Goal: Register for event/course

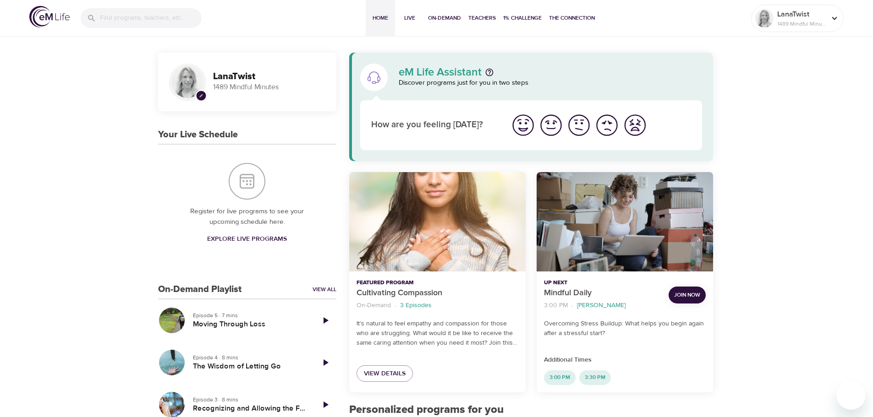
click at [254, 237] on span "Explore Live Programs" at bounding box center [247, 239] width 80 height 11
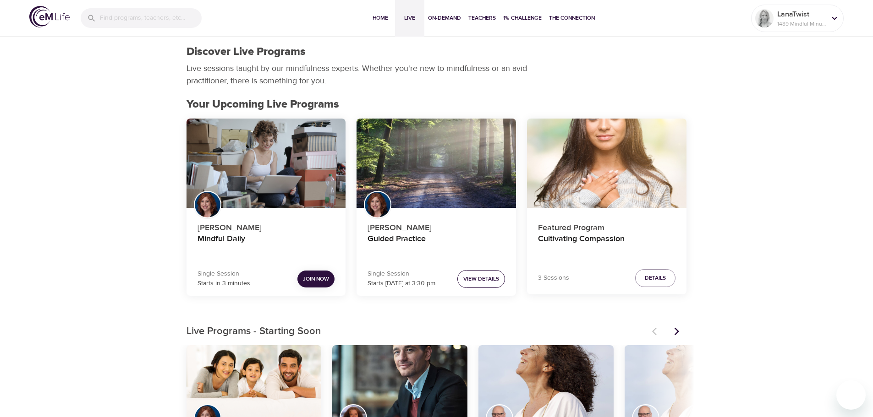
click at [485, 277] on span "View Details" at bounding box center [481, 279] width 36 height 10
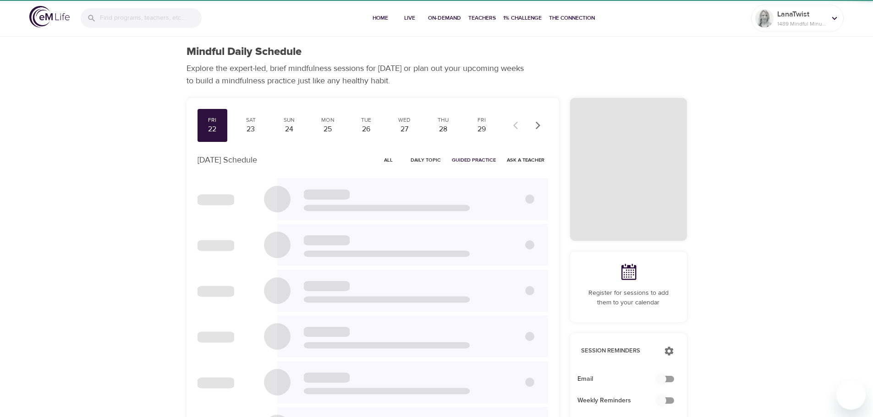
checkbox input "true"
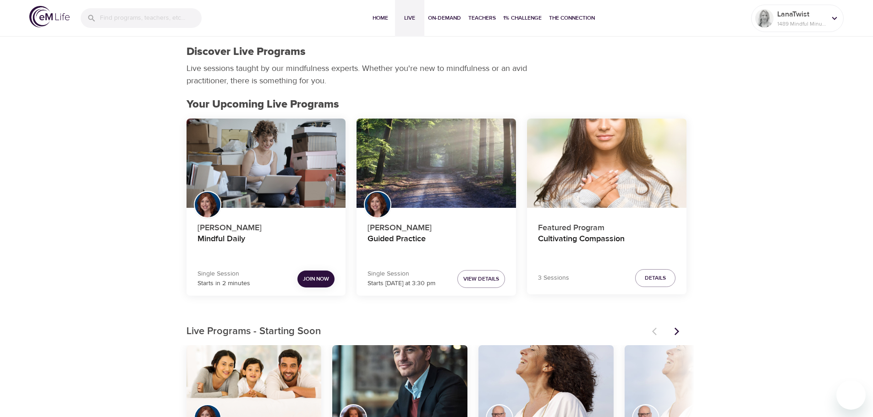
click at [313, 279] on span "Join Now" at bounding box center [316, 279] width 26 height 10
